Goal: Information Seeking & Learning: Learn about a topic

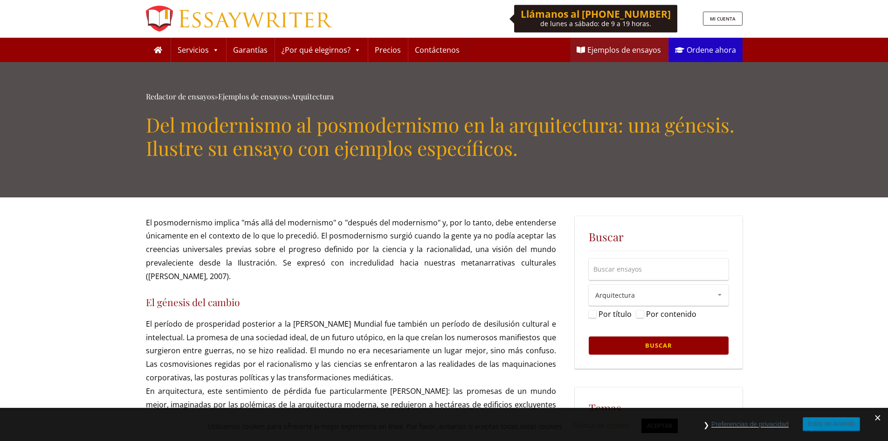
click at [162, 259] on font "El posmodernismo implica "más allá del modernismo" o "después del modernismo" y…" at bounding box center [351, 249] width 410 height 64
click at [262, 227] on p "El posmodernismo implica "más allá del modernismo" o "después del modernismo" y…" at bounding box center [351, 249] width 410 height 67
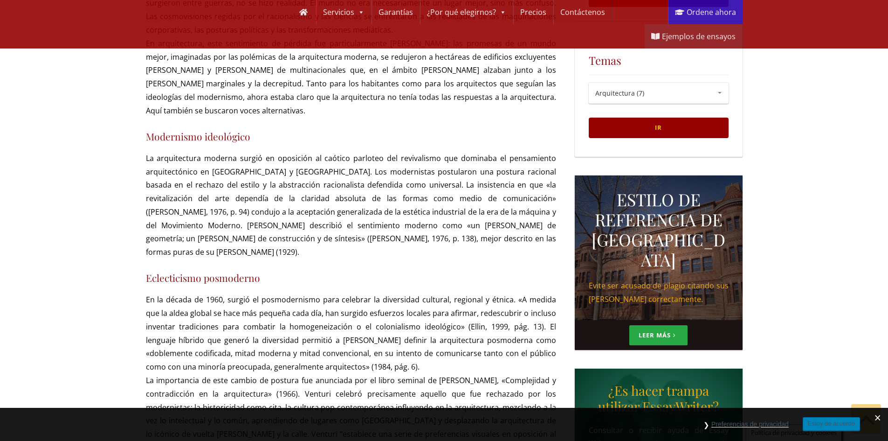
scroll to position [373, 0]
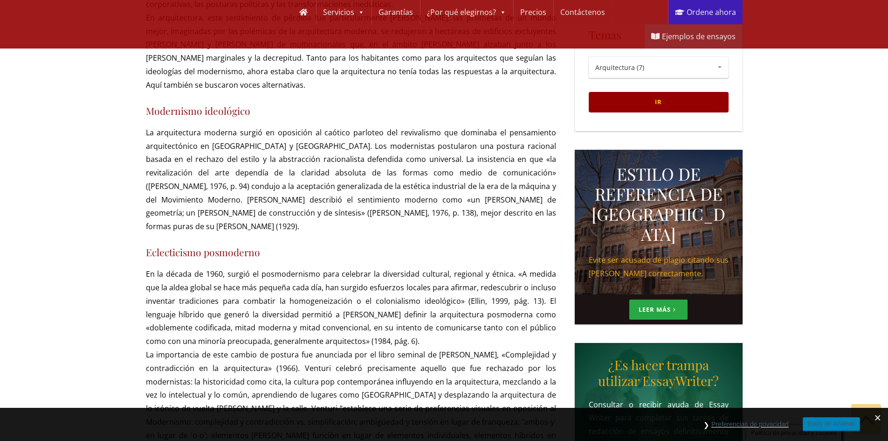
click at [202, 281] on p "En la década de 1960, surgió el posmodernismo para celebrar la diversidad cultu…" at bounding box center [351, 448] width 410 height 363
drag, startPoint x: 239, startPoint y: 257, endPoint x: 385, endPoint y: 255, distance: 145.9
click at [385, 269] on font "En la década de 1960, surgió el posmodernismo para celebrar la diversidad cultu…" at bounding box center [351, 307] width 410 height 77
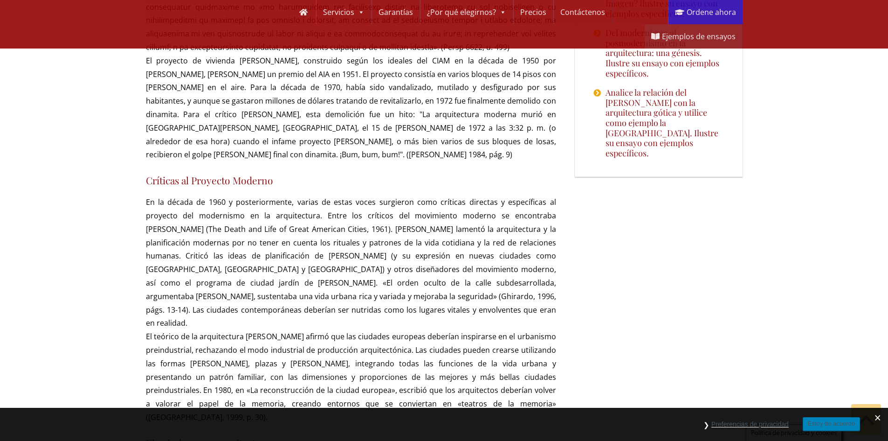
scroll to position [1119, 0]
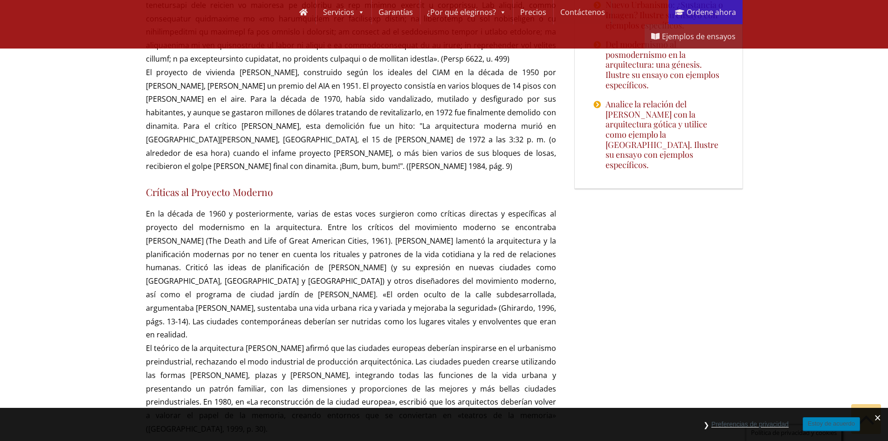
click at [342, 132] on div "Enviar por correo electrónico Su nombre debe tener entre 5 y 60 caracteres. Pro…" at bounding box center [351, 287] width 410 height 2381
click at [341, 207] on p "En la década de 1960 y posteriormente, varias de estas voces surgieron como crí…" at bounding box center [351, 321] width 410 height 228
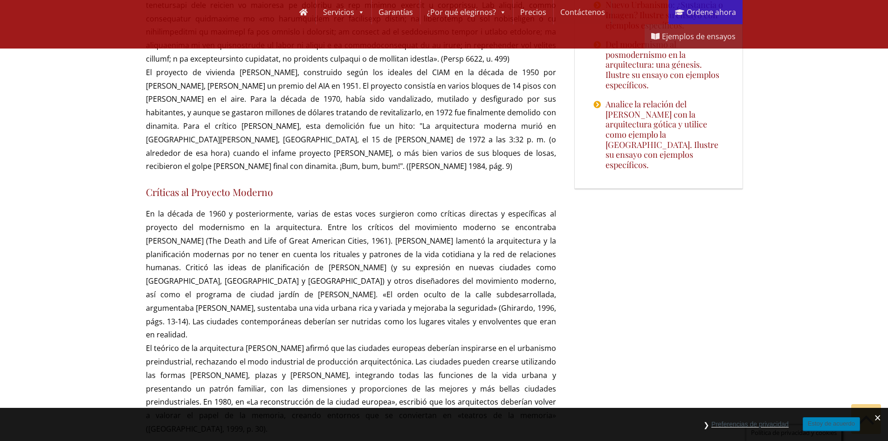
click at [213, 248] on font "En la década de 1960 y posteriormente, varias de estas voces surgieron como crí…" at bounding box center [351, 273] width 410 height 131
click at [182, 209] on font "En la década de 1960 y posteriormente, varias de estas voces surgieron como crí…" at bounding box center [351, 273] width 410 height 131
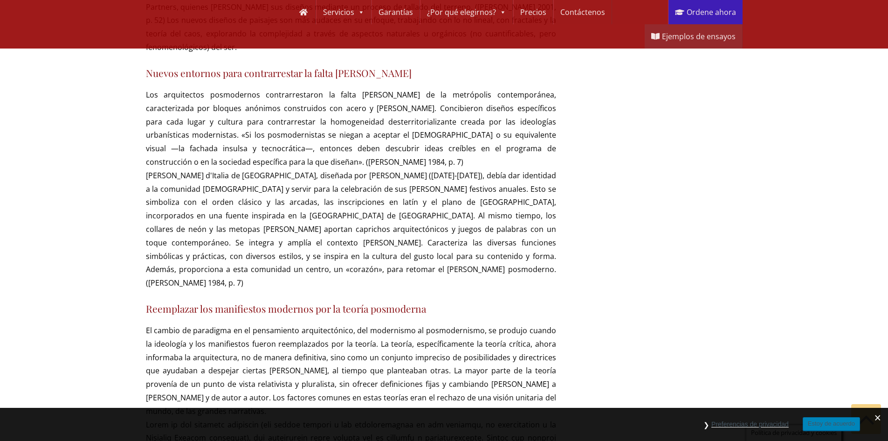
scroll to position [1818, 0]
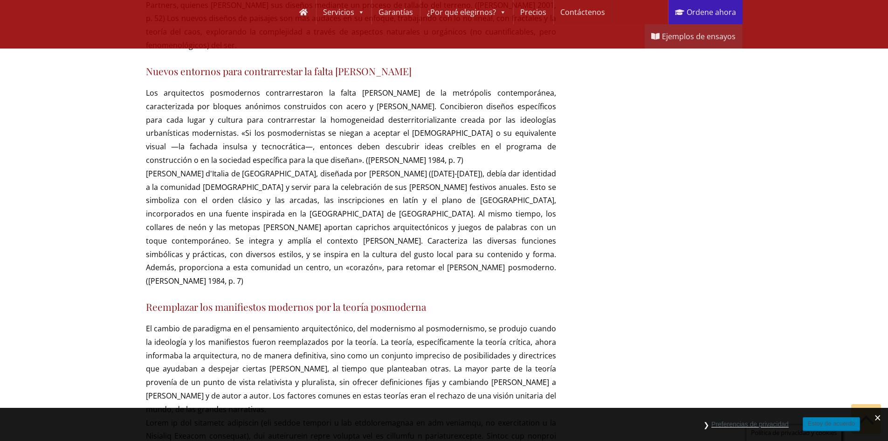
drag, startPoint x: 140, startPoint y: 194, endPoint x: 255, endPoint y: 194, distance: 115.1
click at [334, 323] on font "El cambio de paradigma en el pensamiento arquitectónico, del modernismo al posm…" at bounding box center [351, 368] width 410 height 91
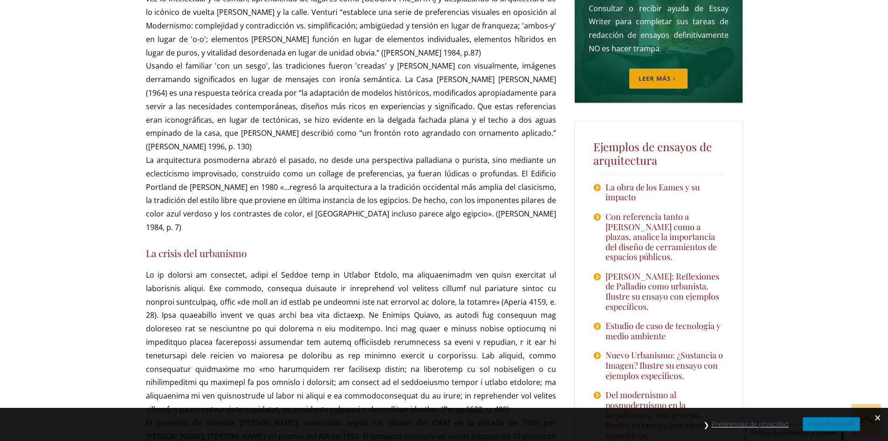
scroll to position [746, 0]
